Goal: Task Accomplishment & Management: Manage account settings

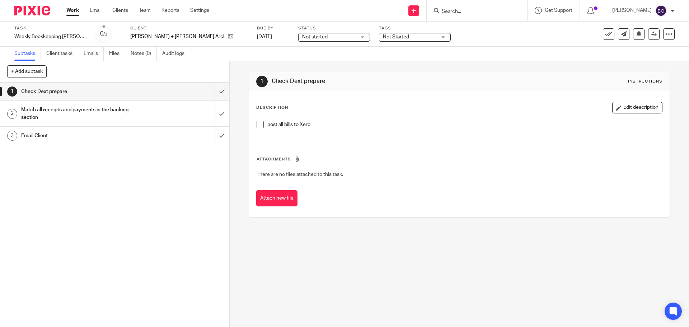
click at [320, 36] on div "Not started Not started" at bounding box center [334, 37] width 72 height 9
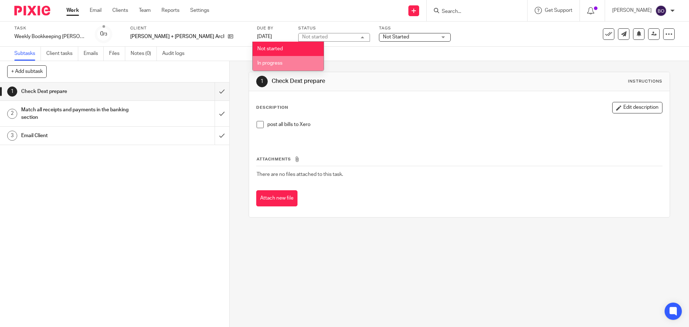
click at [309, 61] on li "In progress" at bounding box center [288, 63] width 71 height 15
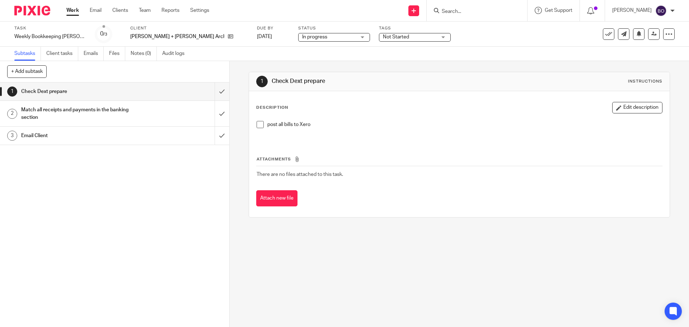
click at [383, 39] on span "Not Started" at bounding box center [410, 37] width 54 height 8
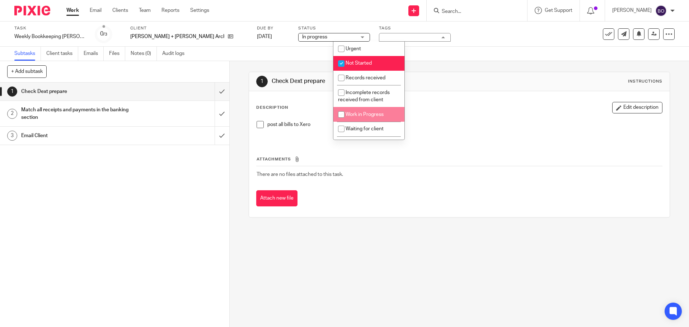
click at [362, 111] on li "Work in Progress" at bounding box center [368, 114] width 71 height 15
checkbox input "true"
click at [354, 57] on li "Not Started" at bounding box center [368, 63] width 71 height 15
checkbox input "false"
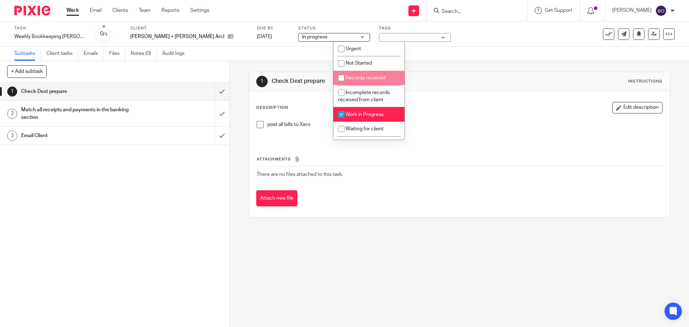
click at [441, 53] on div "Subtasks Client tasks Emails Files Notes (0) Audit logs" at bounding box center [344, 54] width 689 height 14
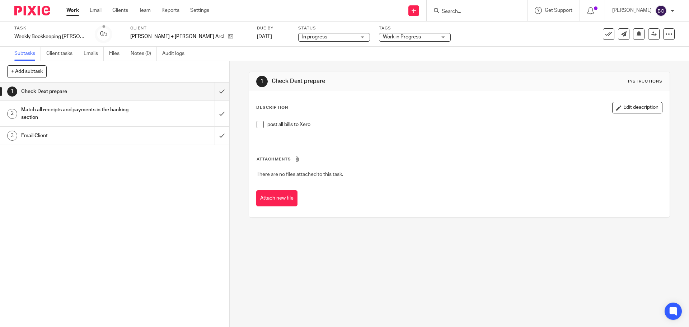
click at [70, 10] on link "Work" at bounding box center [72, 10] width 13 height 7
